Goal: Navigation & Orientation: Go to known website

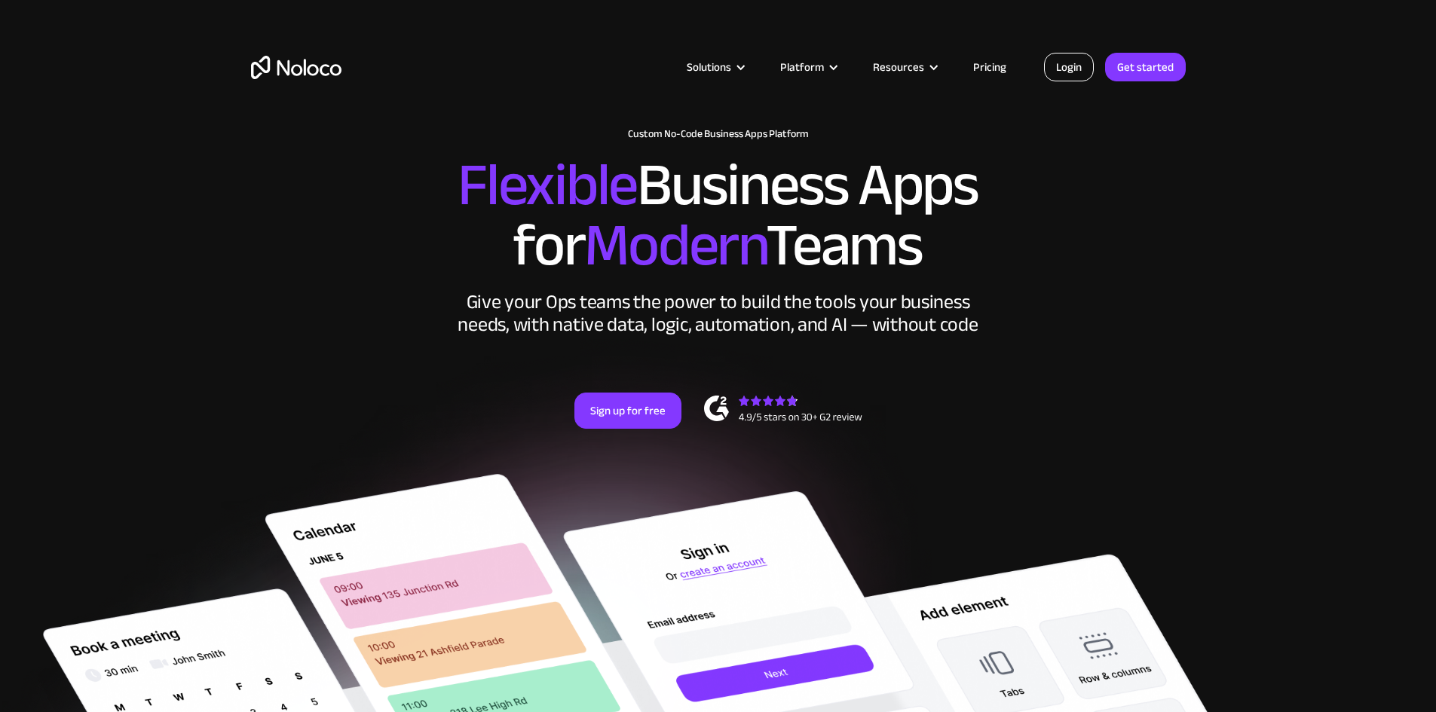
click at [1069, 67] on link "Login" at bounding box center [1069, 67] width 50 height 29
